Goal: Task Accomplishment & Management: Complete application form

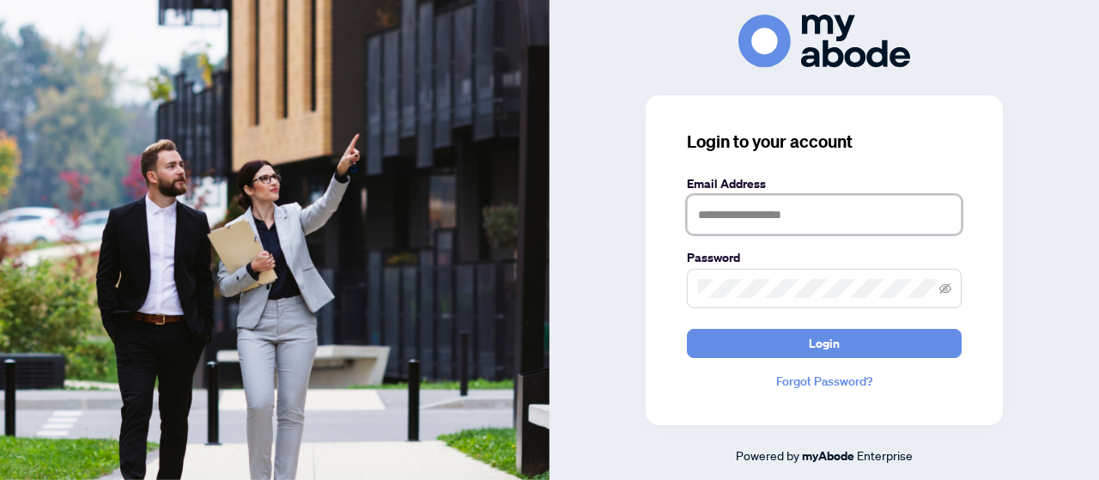
click at [739, 222] on input "text" at bounding box center [824, 214] width 275 height 39
type input "**********"
click at [687, 329] on button "Login" at bounding box center [824, 343] width 275 height 29
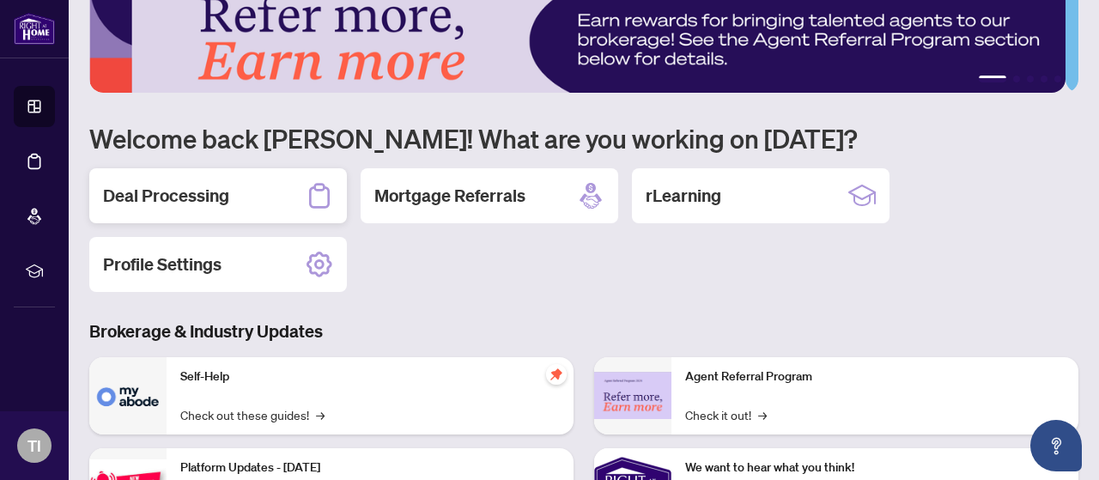
scroll to position [27, 0]
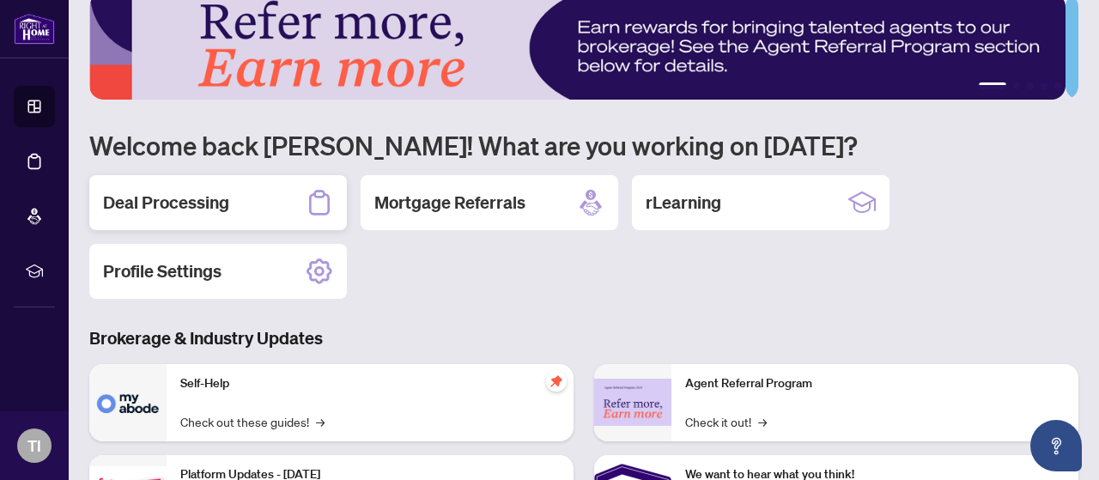
click at [225, 197] on h2 "Deal Processing" at bounding box center [166, 203] width 126 height 24
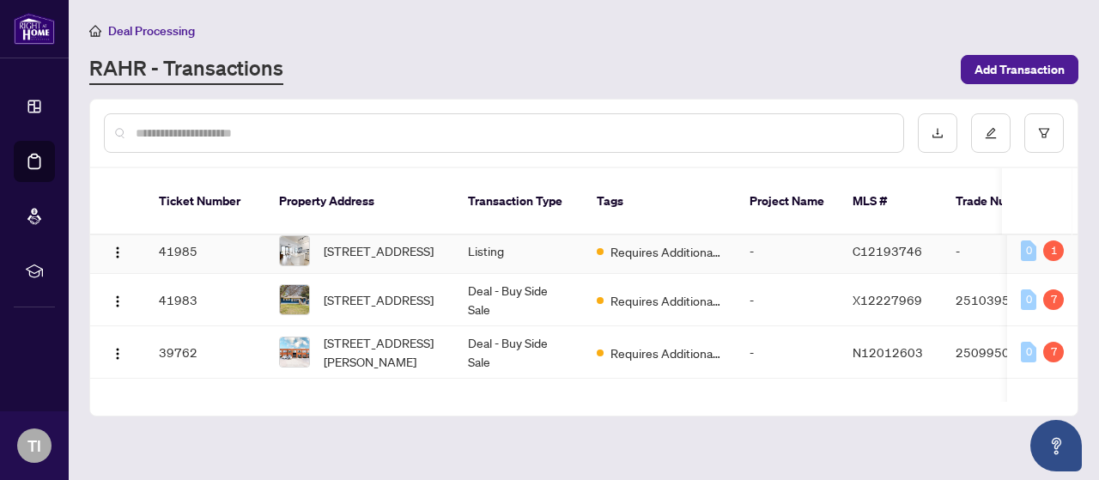
scroll to position [158, 0]
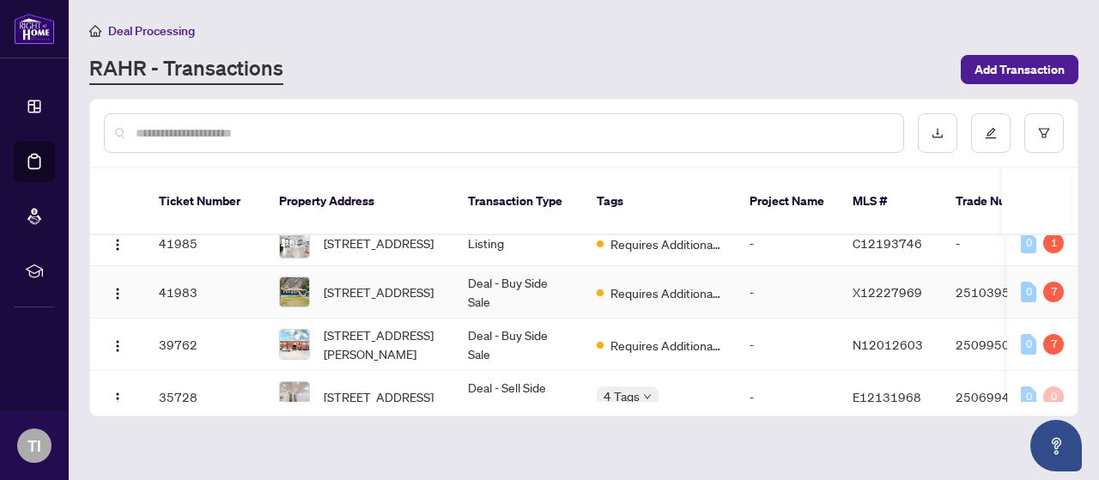
click at [452, 282] on td "[STREET_ADDRESS]" at bounding box center [359, 292] width 189 height 52
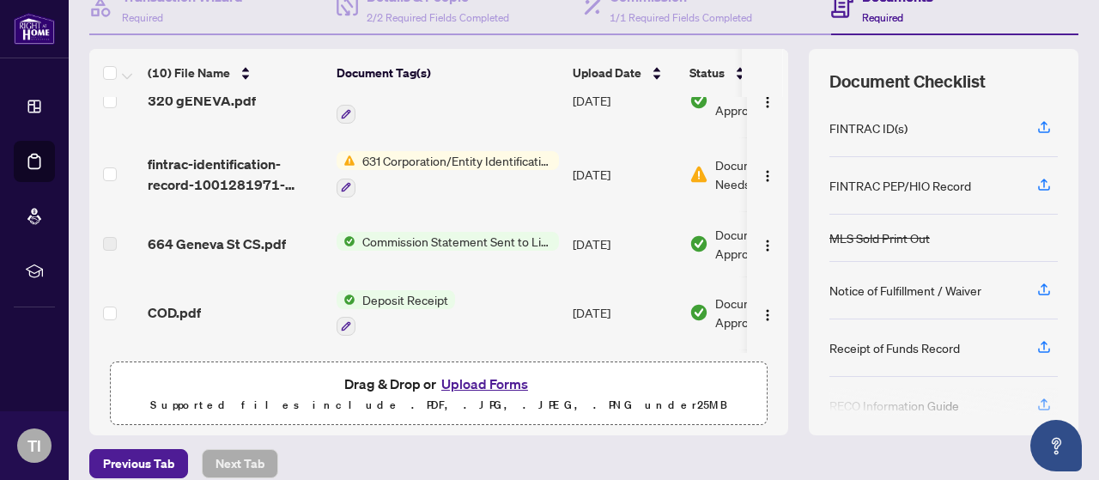
scroll to position [258, 0]
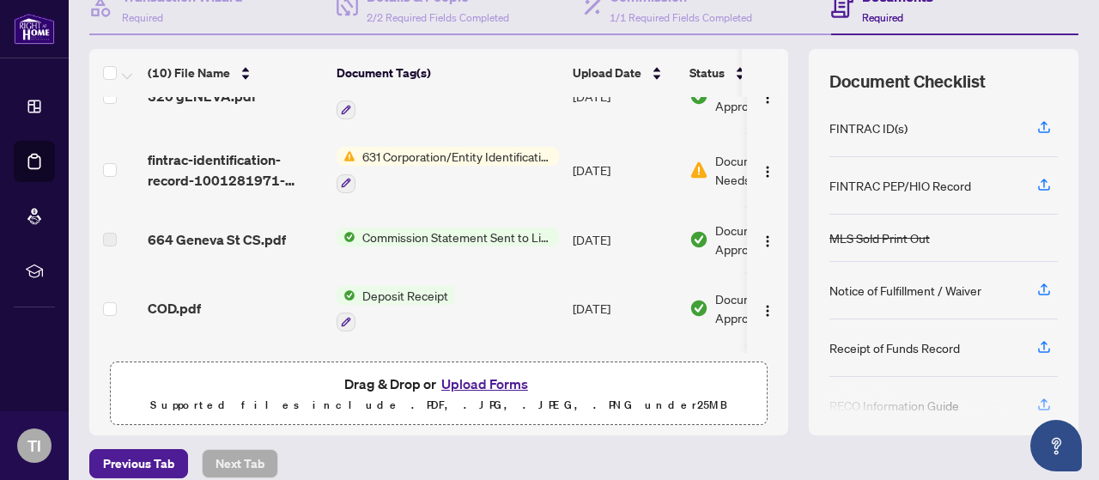
click at [472, 147] on span "631 Corporation/Entity Identification InformationRecord" at bounding box center [456, 156] width 203 height 19
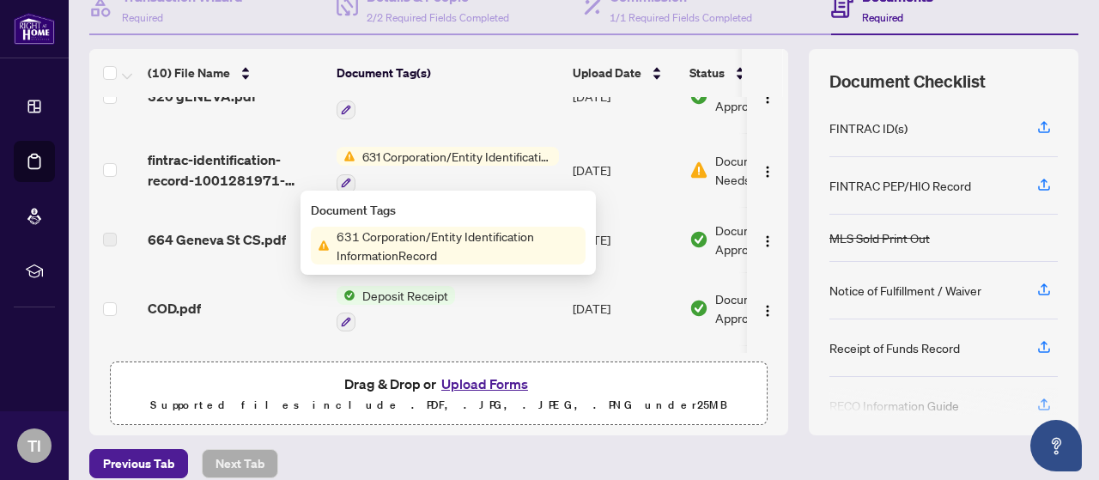
click at [379, 248] on span "631 Corporation/Entity Identification InformationRecord" at bounding box center [458, 246] width 256 height 38
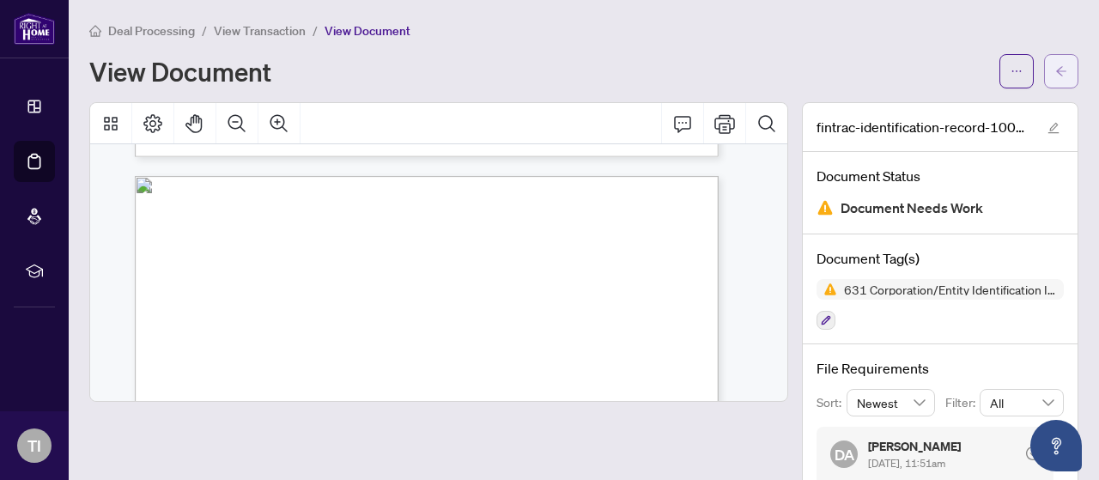
click at [1057, 63] on button "button" at bounding box center [1061, 71] width 34 height 34
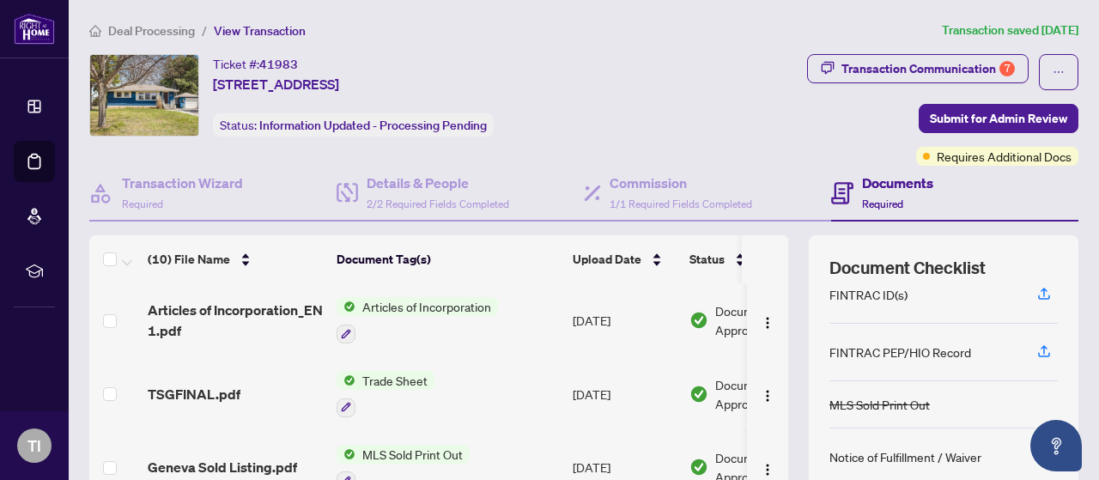
scroll to position [262, 0]
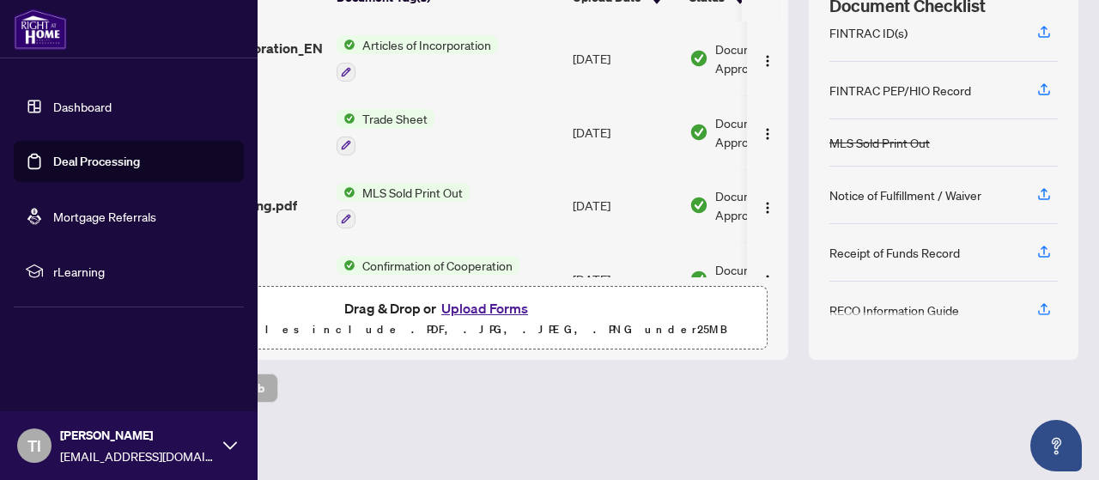
click at [37, 40] on img at bounding box center [40, 29] width 53 height 41
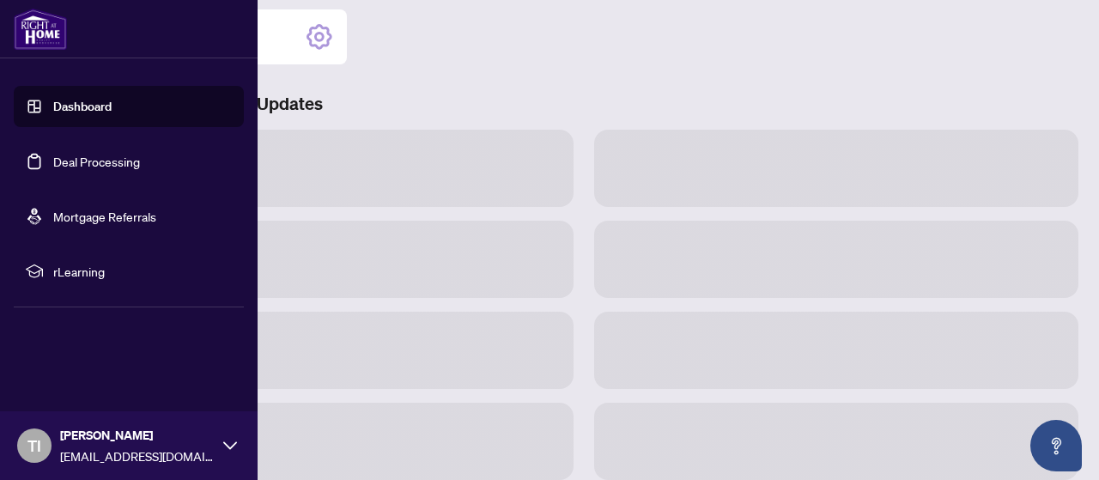
scroll to position [260, 0]
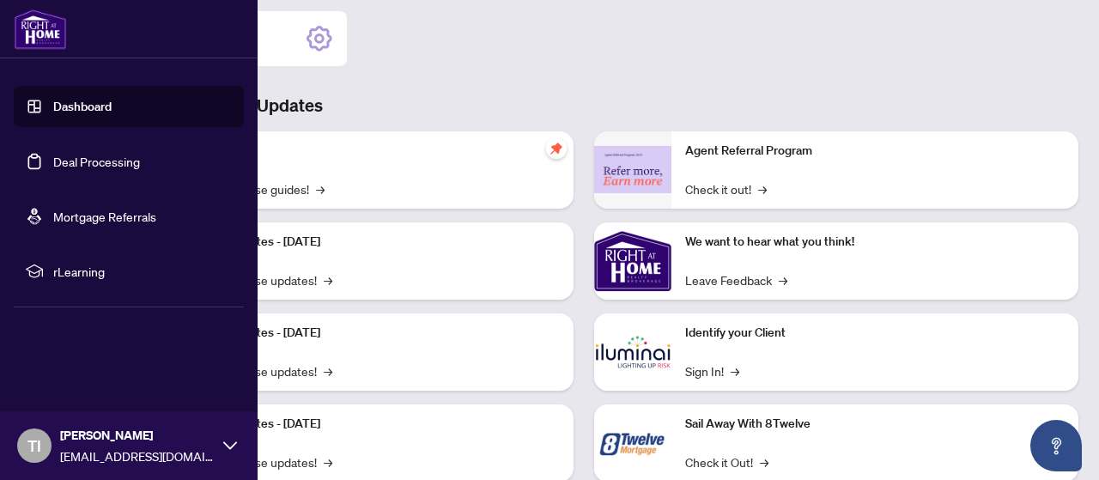
click at [26, 34] on img at bounding box center [40, 29] width 53 height 41
click at [65, 114] on link "Dashboard" at bounding box center [82, 106] width 58 height 15
click at [74, 155] on link "Deal Processing" at bounding box center [96, 161] width 87 height 15
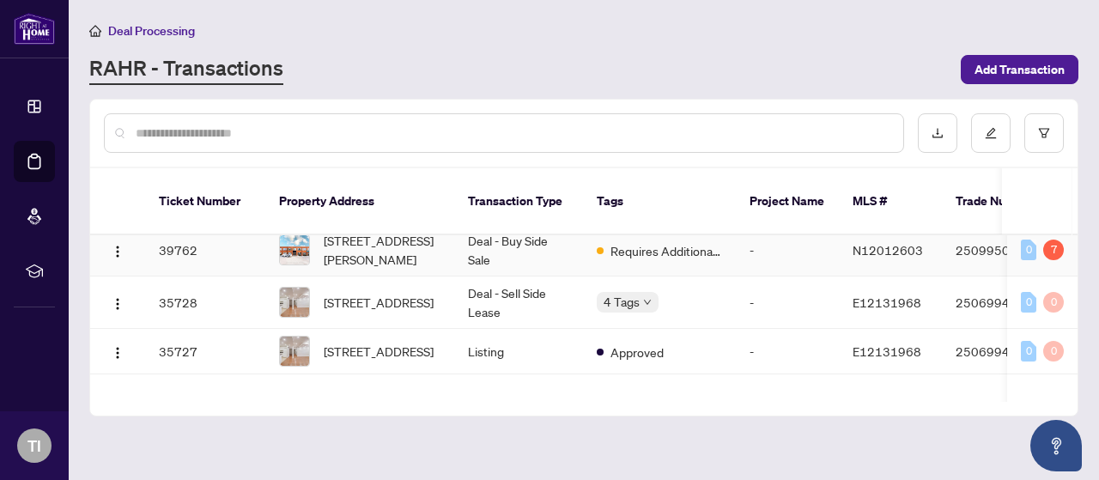
scroll to position [253, 0]
click at [470, 257] on td "Deal - Buy Side Sale" at bounding box center [518, 249] width 129 height 52
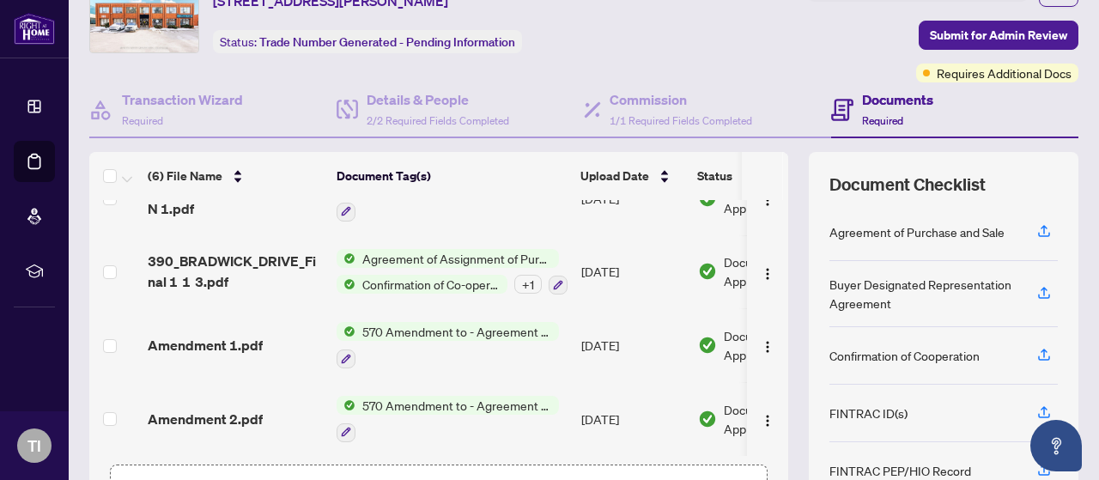
scroll to position [262, 0]
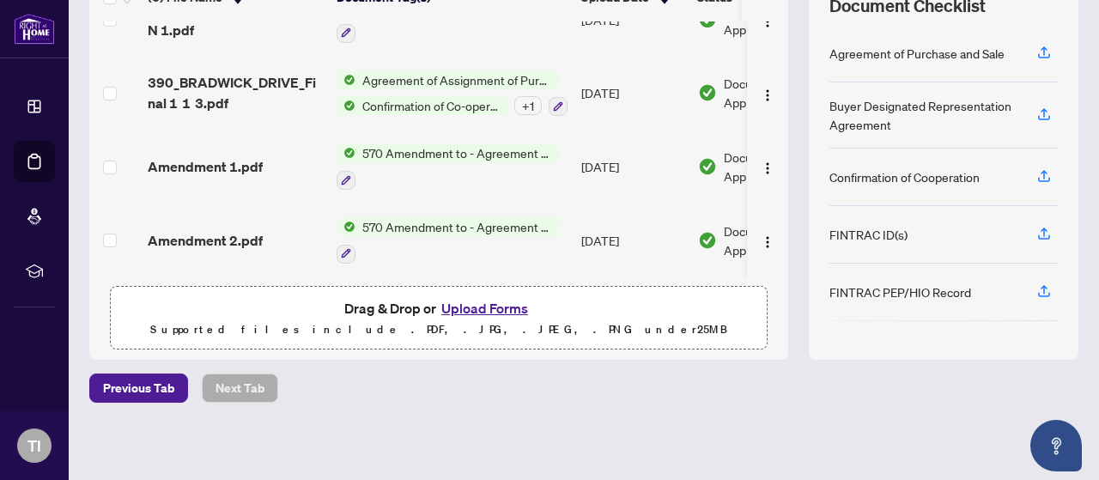
click at [488, 306] on button "Upload Forms" at bounding box center [484, 308] width 97 height 22
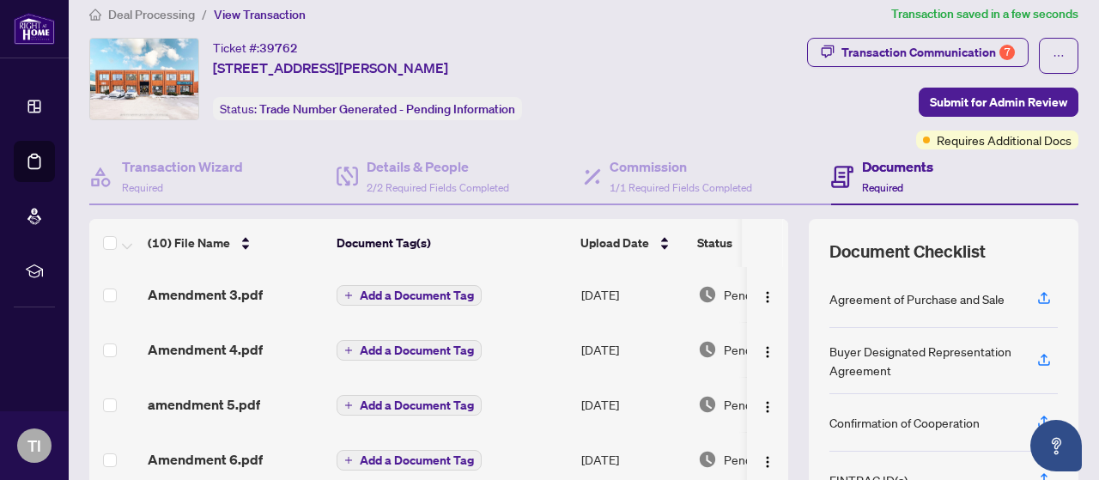
scroll to position [10, 0]
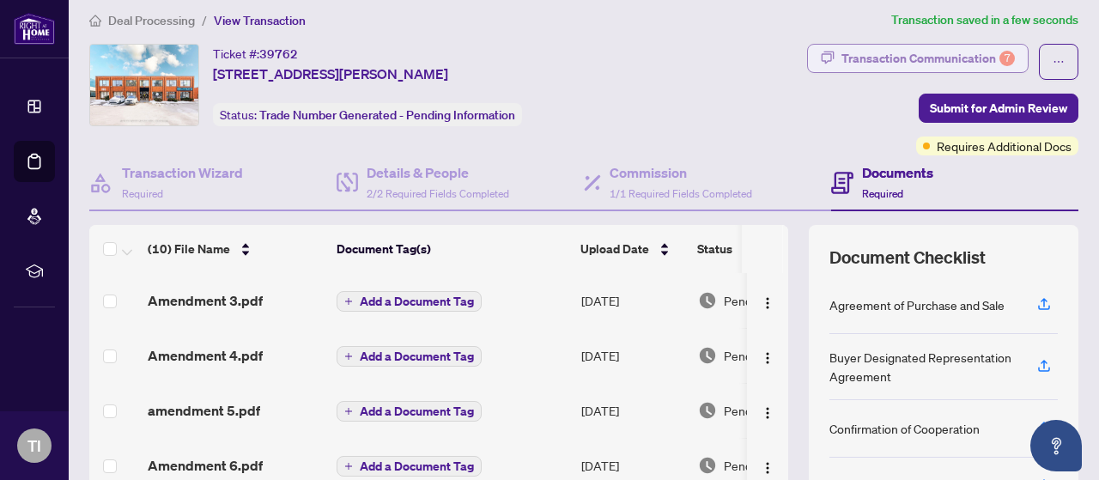
click at [932, 51] on div "Transaction Communication 7" at bounding box center [927, 58] width 173 height 27
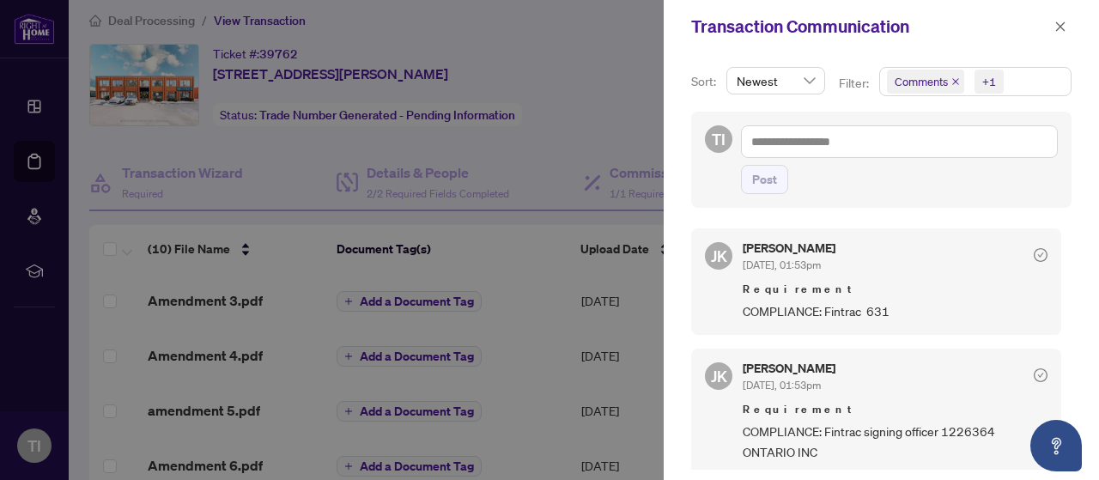
scroll to position [2, 0]
click at [1065, 23] on icon "close" at bounding box center [1060, 27] width 12 height 12
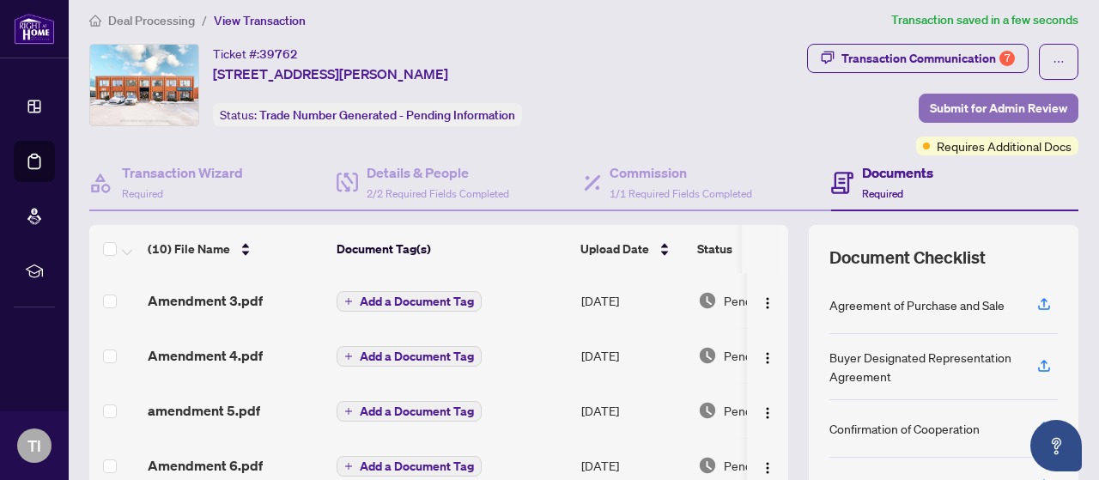
click at [966, 100] on span "Submit for Admin Review" at bounding box center [998, 107] width 137 height 27
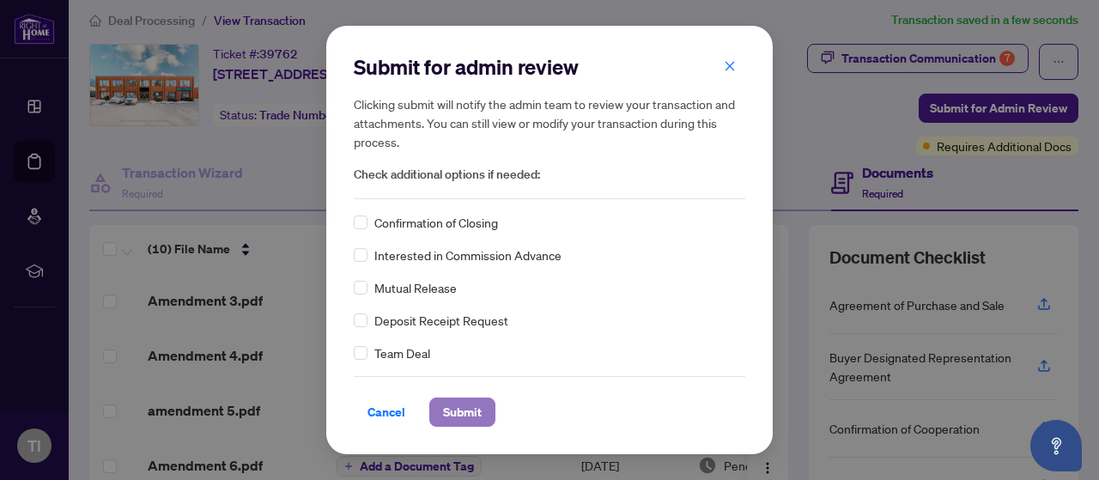
click at [472, 411] on span "Submit" at bounding box center [462, 411] width 39 height 27
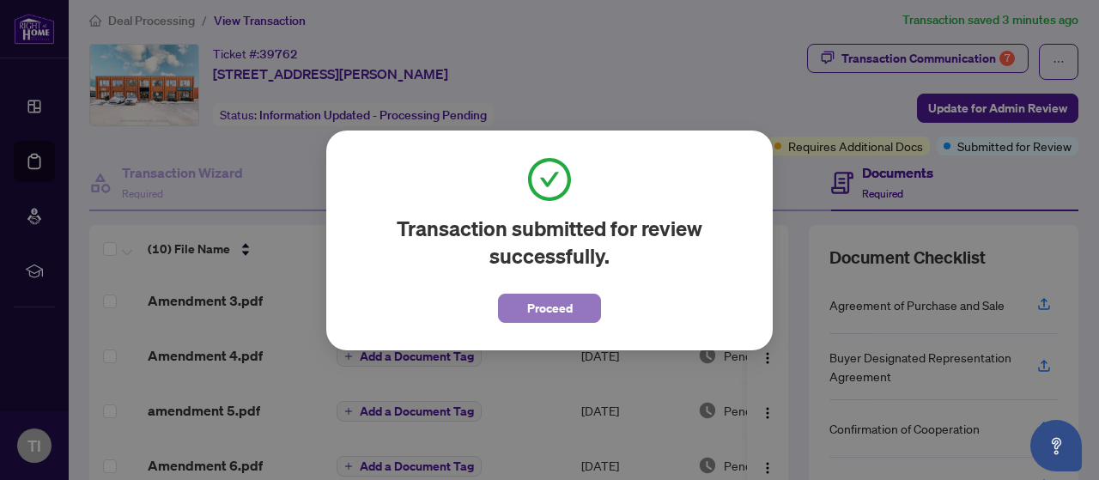
click at [562, 300] on span "Proceed" at bounding box center [550, 307] width 46 height 27
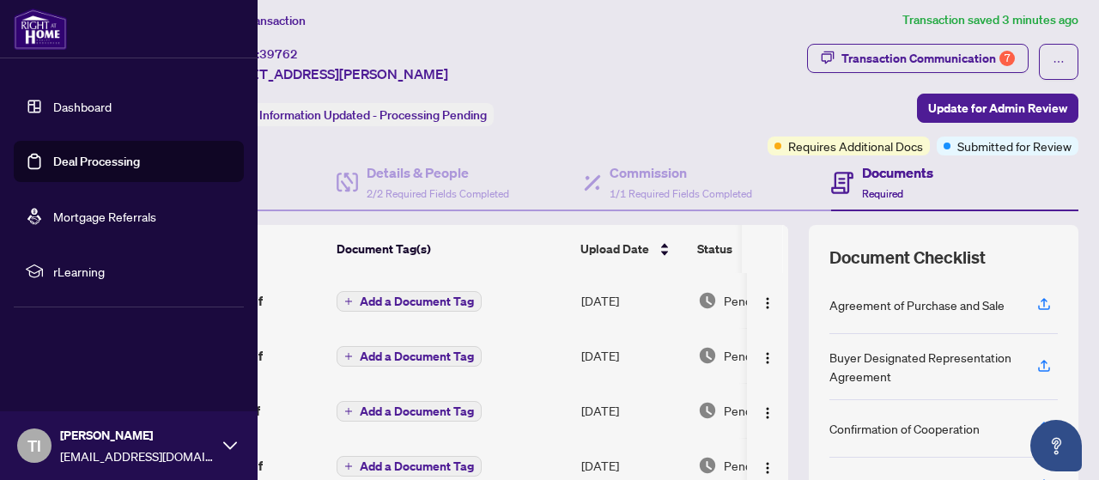
click at [44, 44] on img at bounding box center [40, 29] width 53 height 41
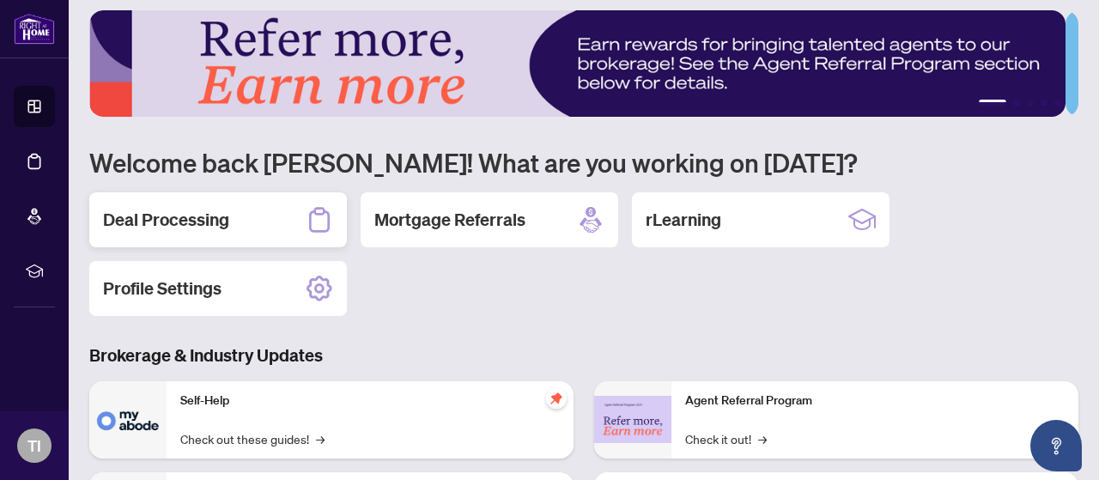
click at [265, 214] on div "Deal Processing" at bounding box center [218, 219] width 258 height 55
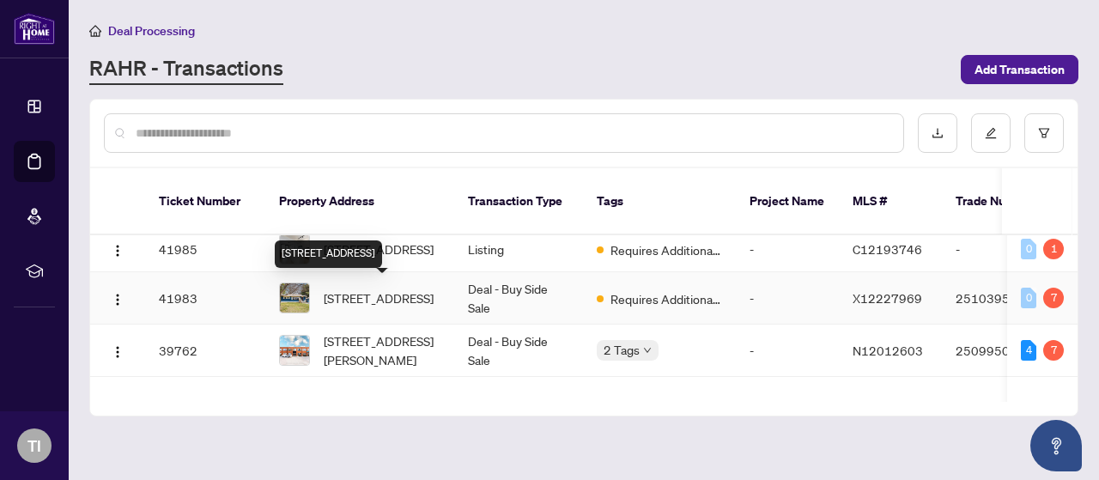
scroll to position [153, 0]
click at [373, 294] on span "[STREET_ADDRESS]" at bounding box center [379, 297] width 110 height 19
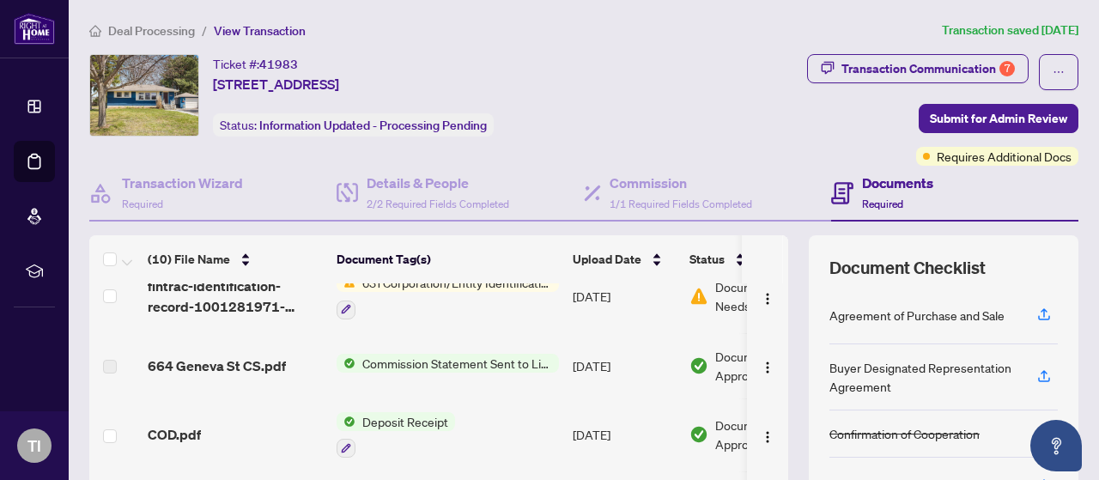
scroll to position [258, 0]
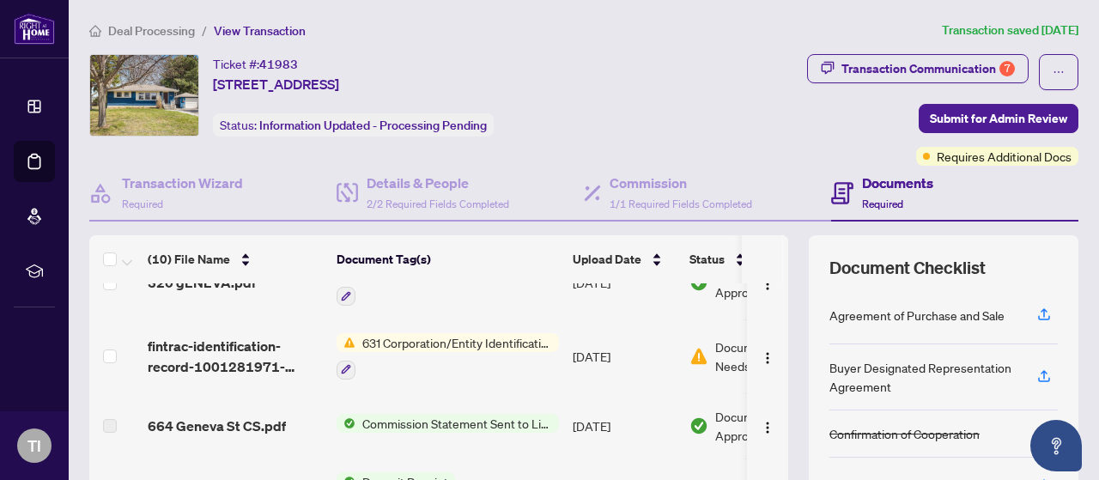
click at [491, 339] on span "631 Corporation/Entity Identification InformationRecord" at bounding box center [456, 342] width 203 height 19
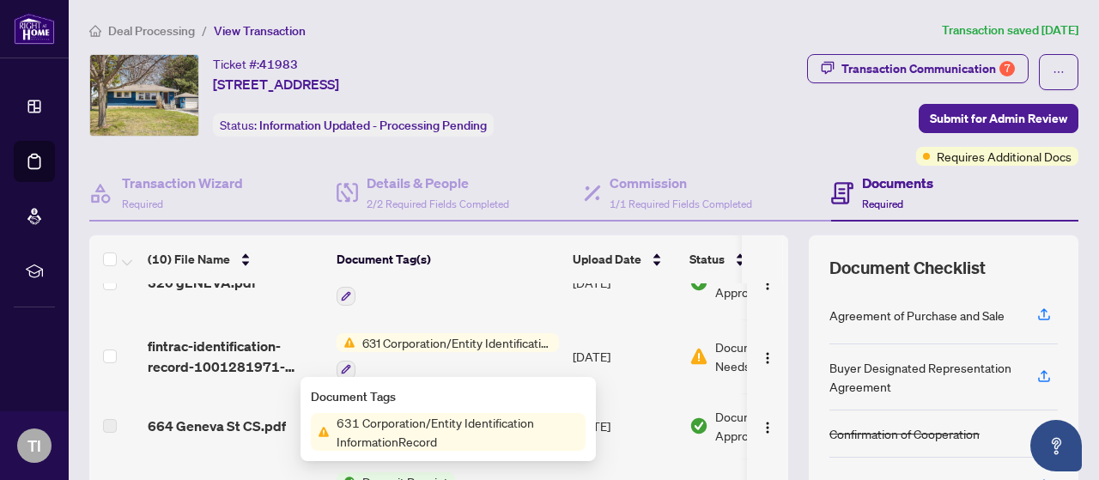
click at [491, 339] on span "631 Corporation/Entity Identification InformationRecord" at bounding box center [456, 342] width 203 height 19
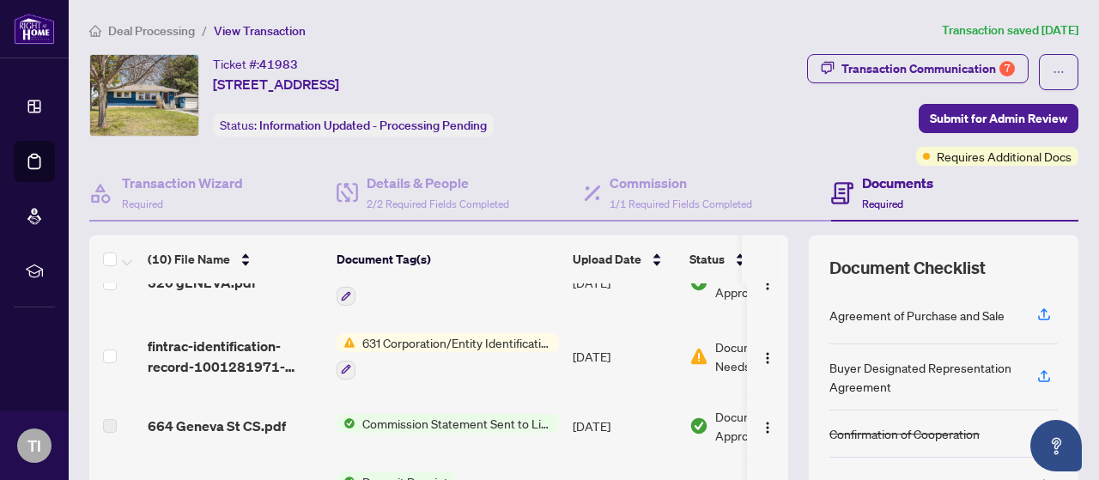
click at [491, 339] on span "631 Corporation/Entity Identification InformationRecord" at bounding box center [456, 342] width 203 height 19
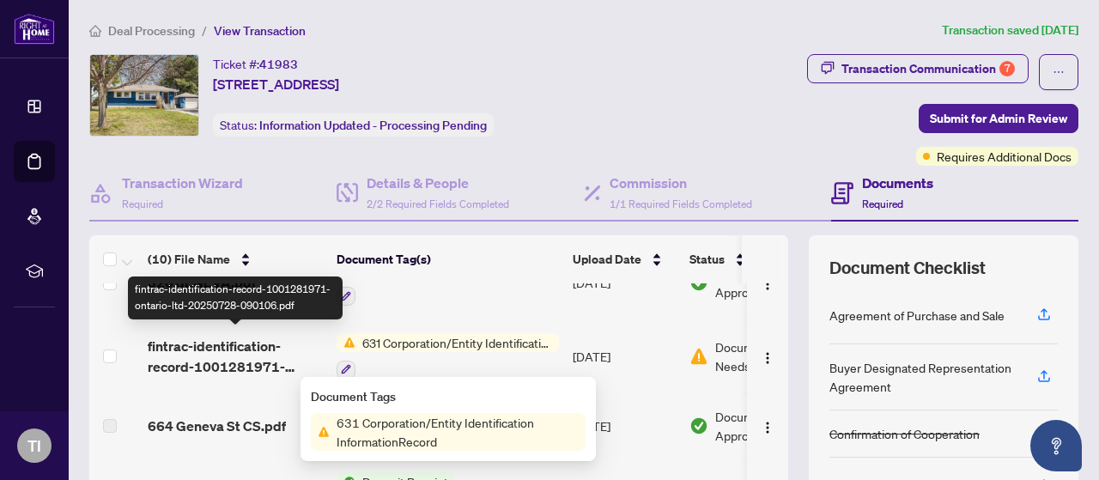
click at [246, 355] on span "fintrac-identification-record-1001281971-ontario-ltd-20250728-090106.pdf" at bounding box center [235, 356] width 175 height 41
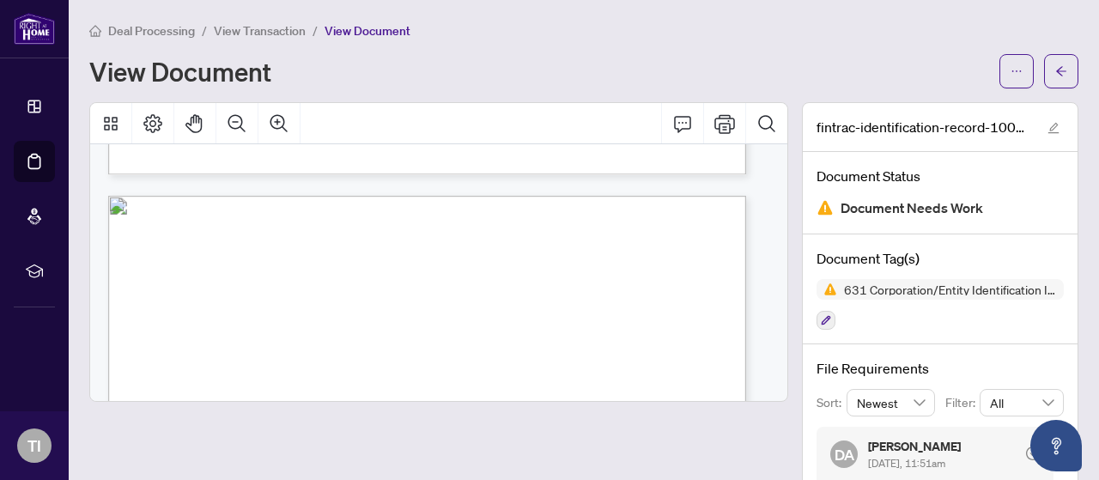
scroll to position [812, 0]
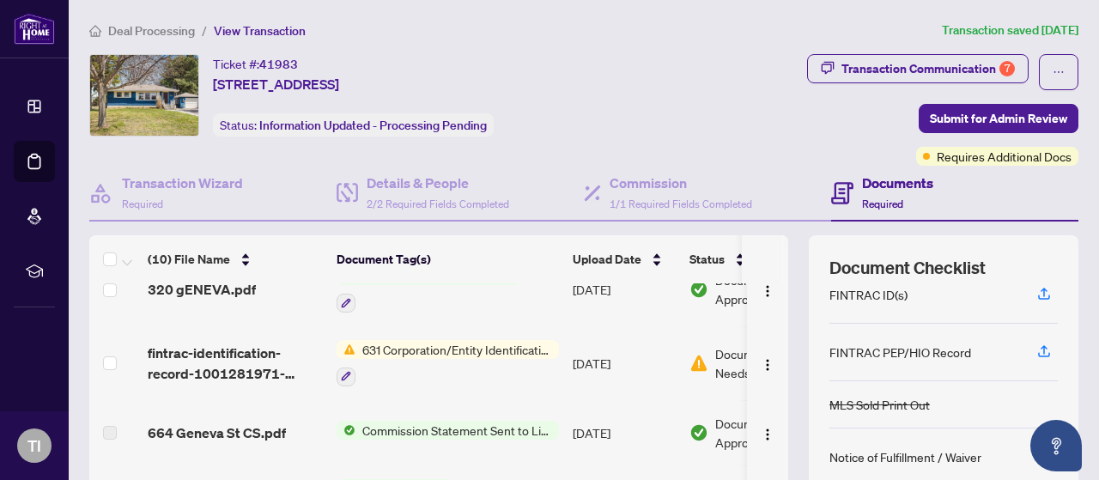
scroll to position [0, 100]
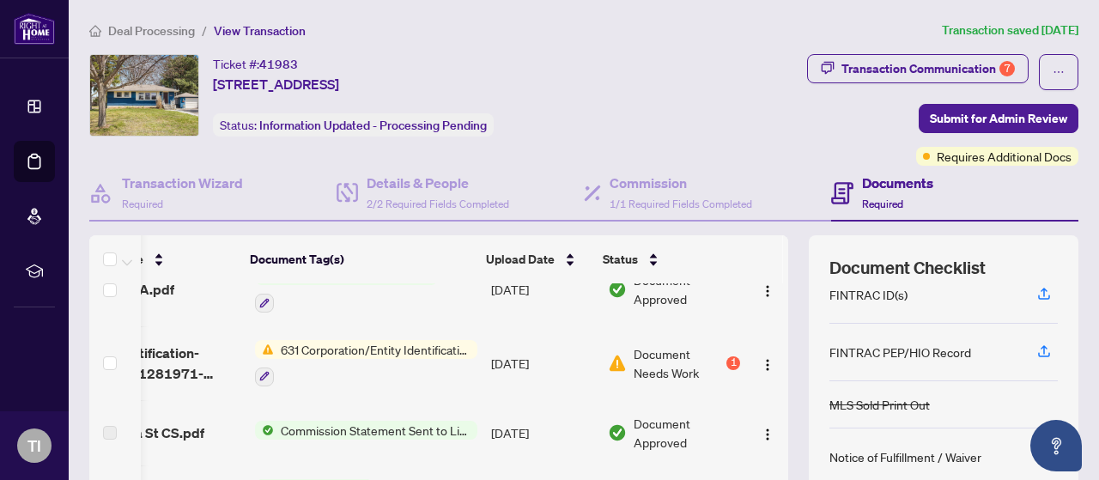
click at [726, 356] on div "1" at bounding box center [733, 363] width 14 height 14
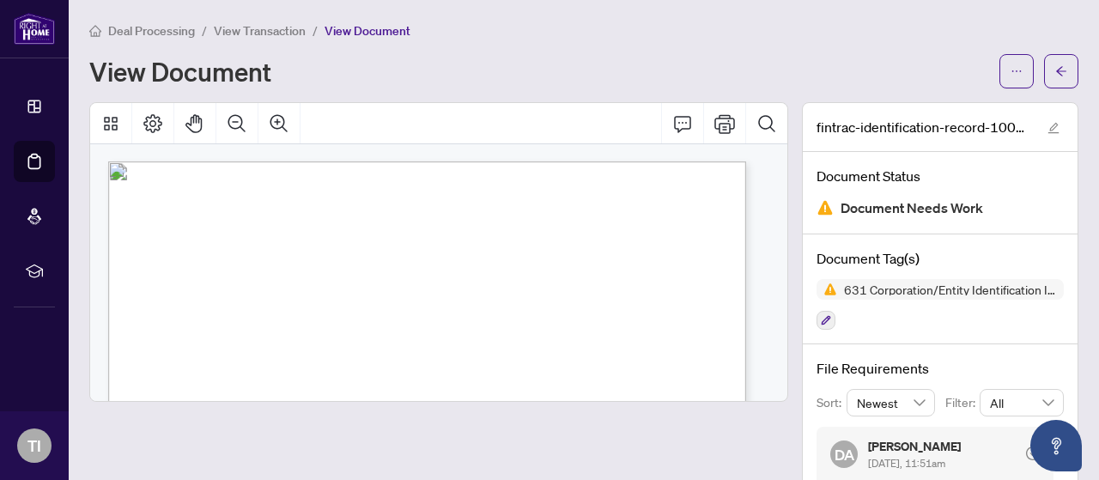
scroll to position [124, 0]
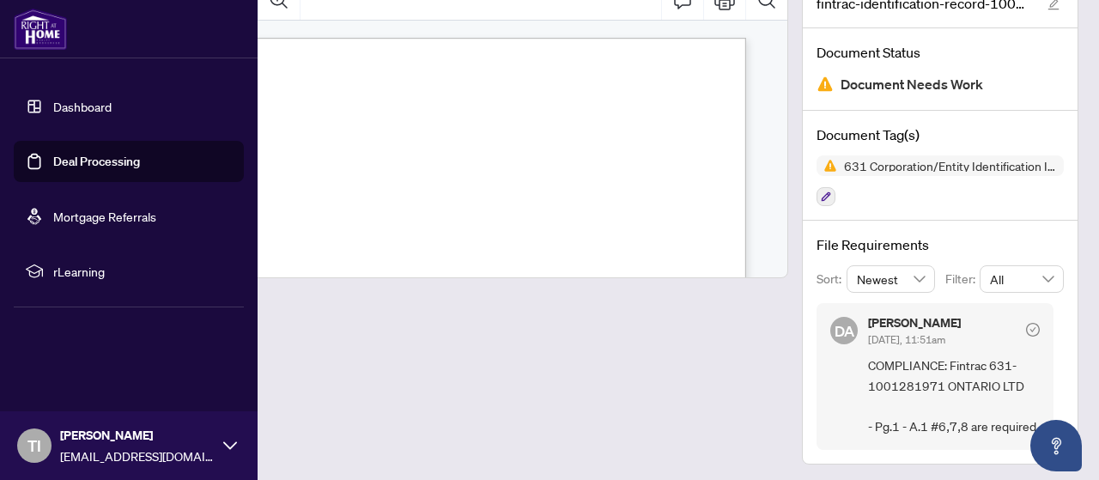
click at [46, 47] on img at bounding box center [40, 29] width 53 height 41
